Goal: Check status: Check status

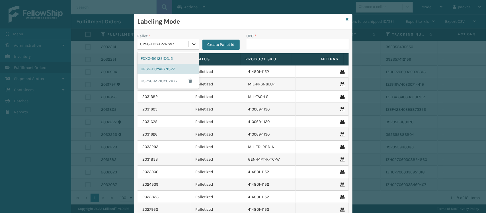
click at [191, 44] on icon at bounding box center [194, 44] width 6 height 6
click at [170, 59] on div "FDXG-5G125IDGJ2" at bounding box center [169, 58] width 62 height 11
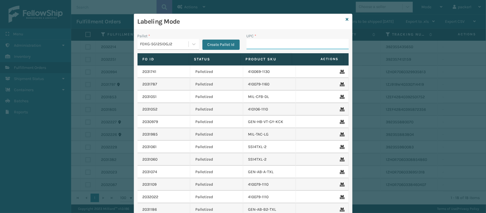
click at [250, 44] on input "UPC *" at bounding box center [298, 44] width 102 height 10
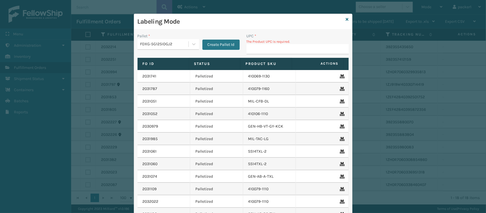
click at [250, 44] on input "UPC *" at bounding box center [298, 49] width 102 height 10
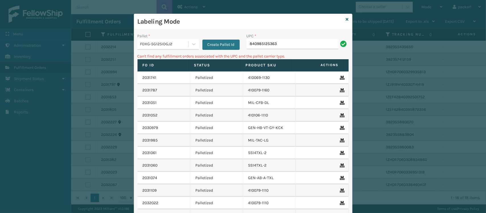
click at [147, 40] on div "FDXG-5G125IDGJ2" at bounding box center [163, 44] width 51 height 9
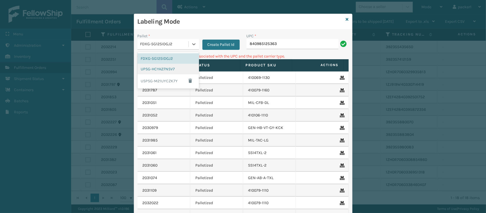
click at [153, 73] on div "UPSG-HCYA27NSV7" at bounding box center [169, 69] width 62 height 11
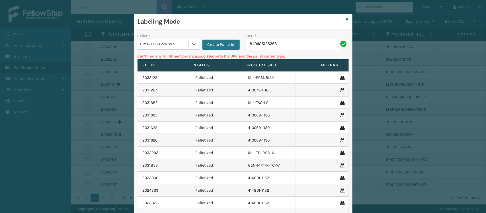
click at [280, 46] on input "840985125363" at bounding box center [293, 44] width 92 height 10
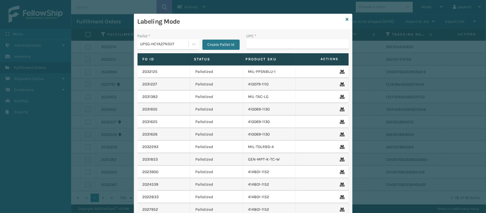
click at [157, 54] on th "Fo Id" at bounding box center [164, 59] width 52 height 12
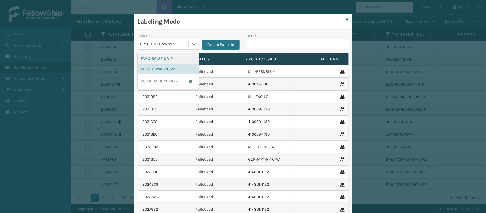
click at [156, 47] on div "UPSG-HCYA27NSV7" at bounding box center [164, 44] width 49 height 6
click at [156, 56] on div "FDXG-5G125IDGJ2" at bounding box center [169, 58] width 62 height 11
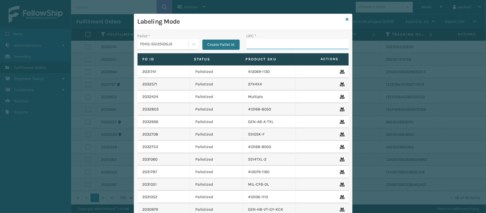
click at [258, 42] on input "UPC *" at bounding box center [298, 44] width 102 height 10
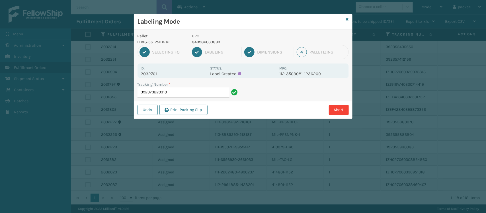
type input "392373220310"
